Goal: Task Accomplishment & Management: Manage account settings

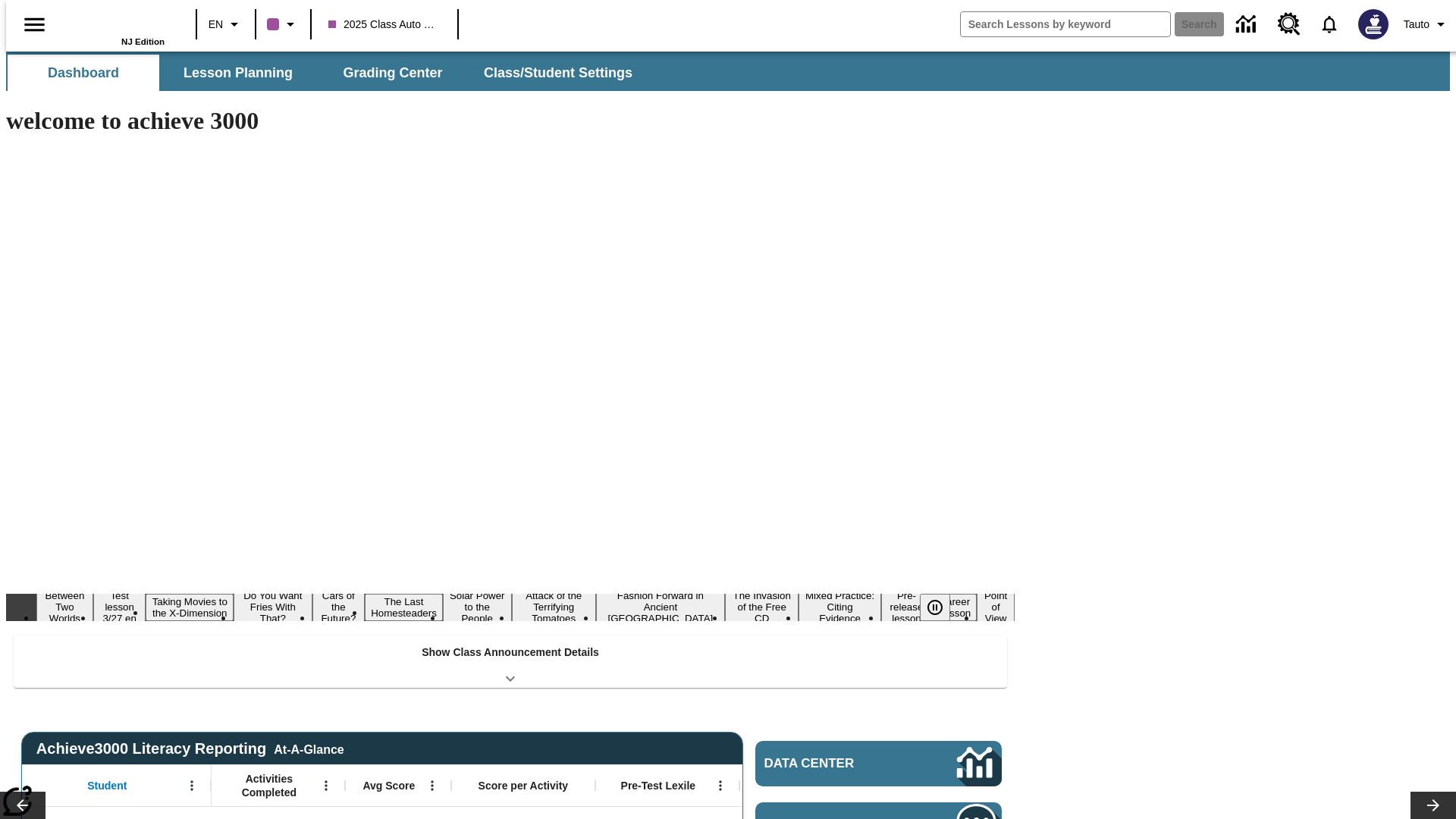
type input "-1"
click at [1419, 24] on span "Tauto" at bounding box center [1416, 24] width 26 height 16
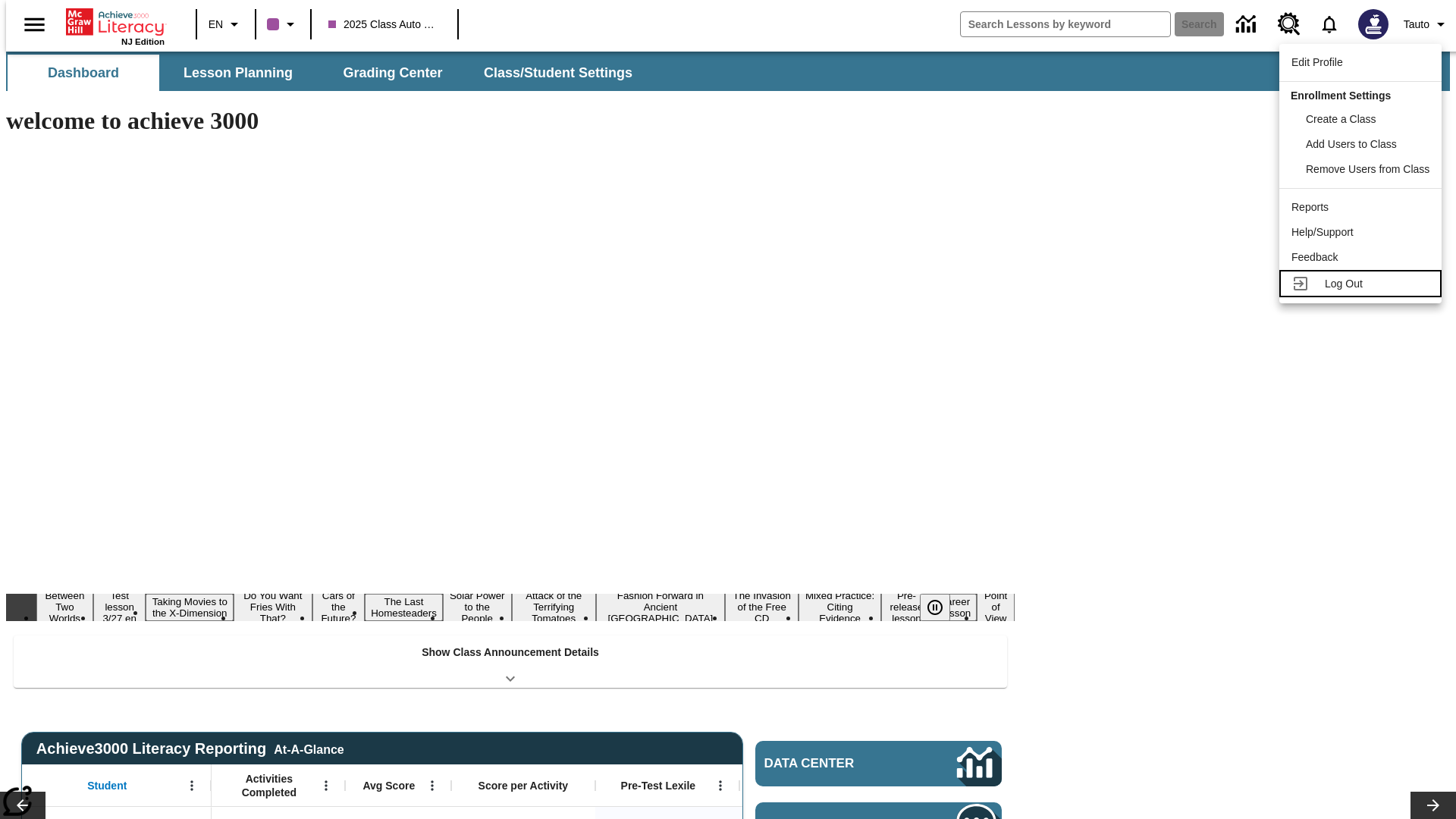
click at [1361, 284] on span "Log Out" at bounding box center [1344, 284] width 38 height 12
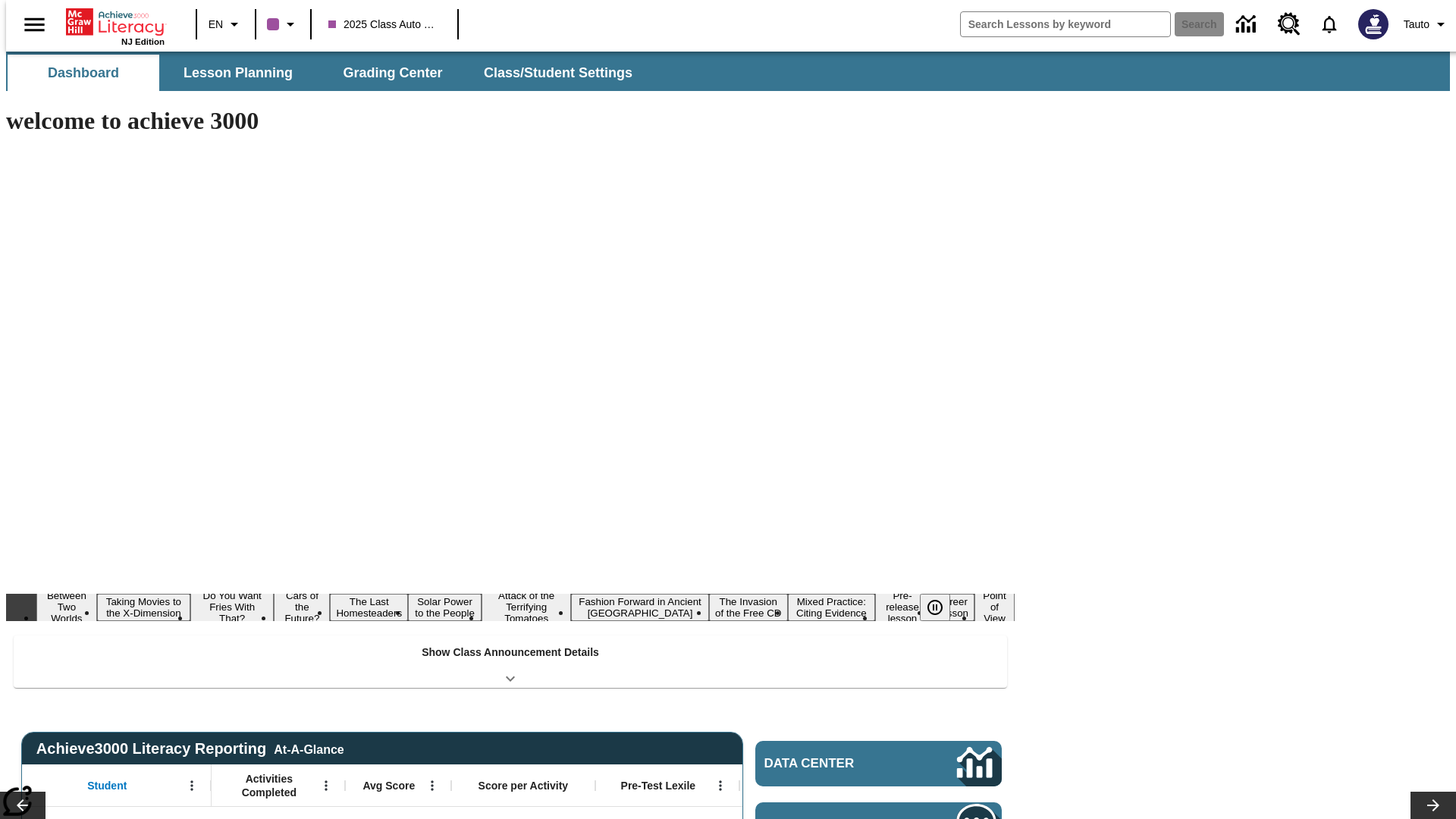
type input "-1"
